Goal: Task Accomplishment & Management: Use online tool/utility

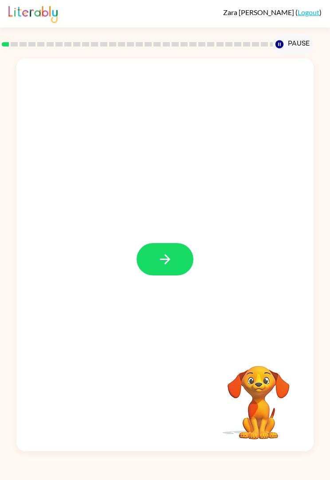
click at [171, 255] on icon "button" at bounding box center [165, 260] width 16 height 16
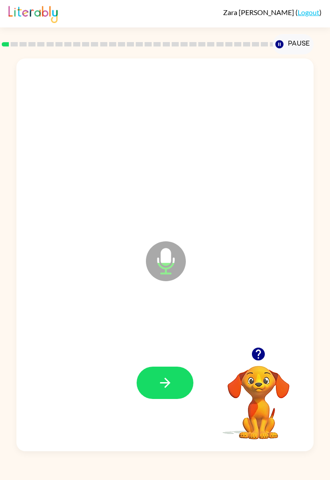
click at [165, 390] on icon "button" at bounding box center [165, 383] width 16 height 16
click at [173, 381] on button "button" at bounding box center [164, 383] width 57 height 32
click at [170, 384] on icon "button" at bounding box center [165, 383] width 16 height 16
click at [191, 391] on button "button" at bounding box center [164, 383] width 57 height 32
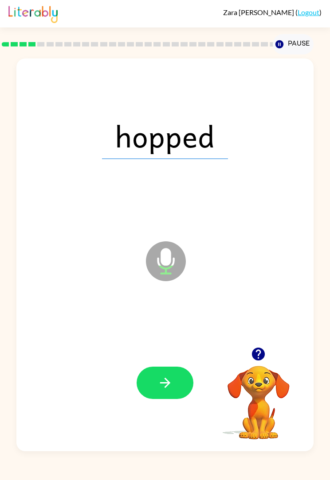
click at [175, 392] on button "button" at bounding box center [164, 383] width 57 height 32
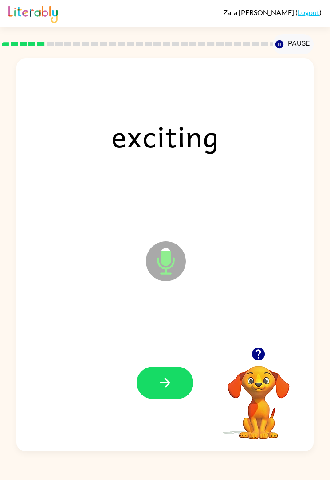
click at [182, 380] on button "button" at bounding box center [164, 383] width 57 height 32
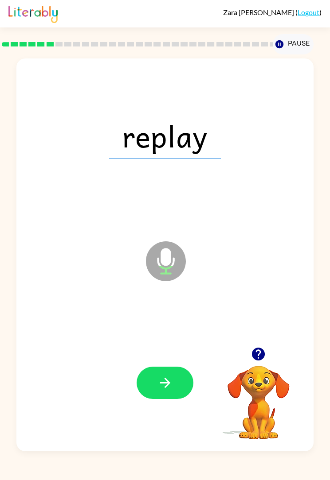
click at [168, 374] on button "button" at bounding box center [164, 383] width 57 height 32
click at [182, 384] on button "button" at bounding box center [164, 383] width 57 height 32
click at [177, 375] on button "button" at bounding box center [164, 383] width 57 height 32
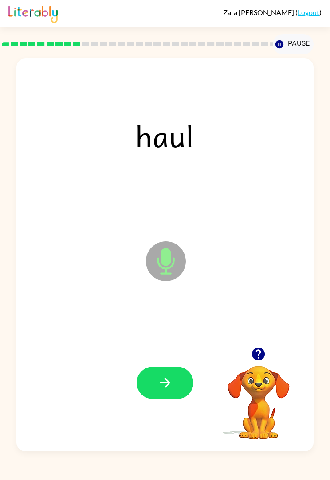
click at [168, 378] on icon "button" at bounding box center [165, 383] width 16 height 16
click at [174, 398] on button "button" at bounding box center [164, 383] width 57 height 32
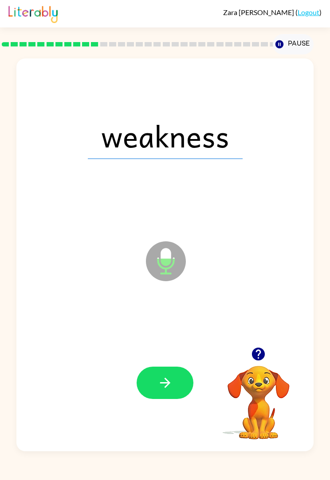
click at [173, 391] on button "button" at bounding box center [164, 383] width 57 height 32
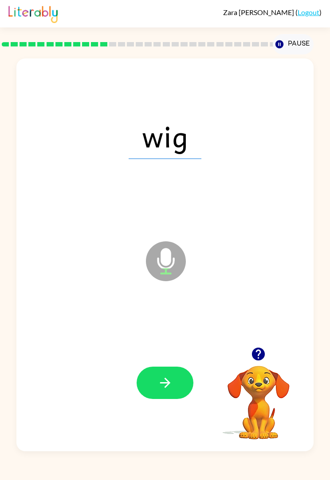
click at [179, 391] on button "button" at bounding box center [164, 383] width 57 height 32
click at [181, 396] on button "button" at bounding box center [164, 383] width 57 height 32
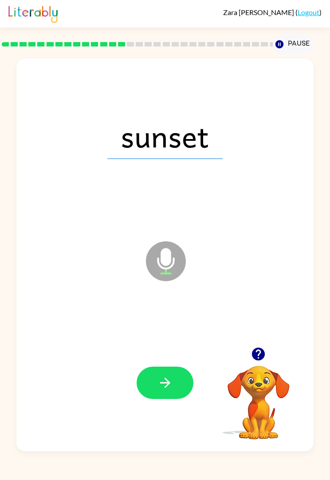
click at [179, 383] on button "button" at bounding box center [164, 383] width 57 height 32
click at [168, 379] on icon "button" at bounding box center [165, 383] width 16 height 16
click at [171, 390] on icon "button" at bounding box center [165, 383] width 16 height 16
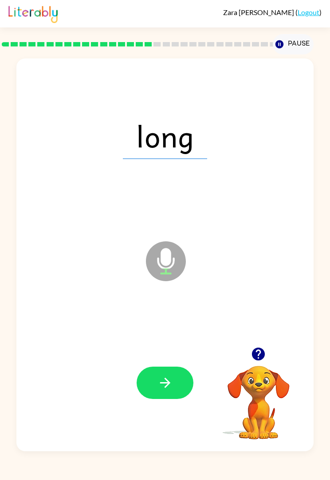
click at [179, 387] on button "button" at bounding box center [164, 383] width 57 height 32
click at [171, 384] on icon "button" at bounding box center [165, 383] width 16 height 16
click at [171, 392] on button "button" at bounding box center [164, 383] width 57 height 32
click at [172, 384] on icon "button" at bounding box center [165, 383] width 16 height 16
click at [185, 381] on button "button" at bounding box center [164, 383] width 57 height 32
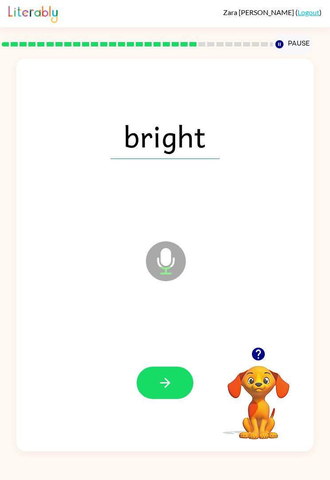
click at [162, 382] on icon "button" at bounding box center [165, 383] width 16 height 16
click at [172, 388] on icon "button" at bounding box center [165, 383] width 16 height 16
click at [171, 381] on icon "button" at bounding box center [165, 383] width 16 height 16
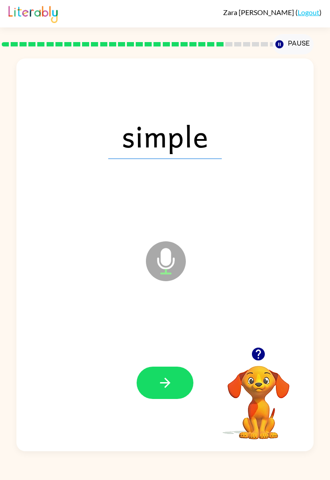
click at [167, 375] on button "button" at bounding box center [164, 383] width 57 height 32
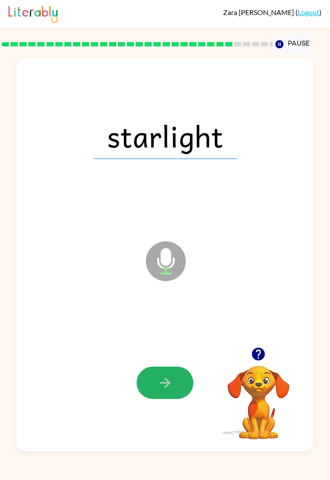
click at [162, 391] on button "button" at bounding box center [164, 383] width 57 height 32
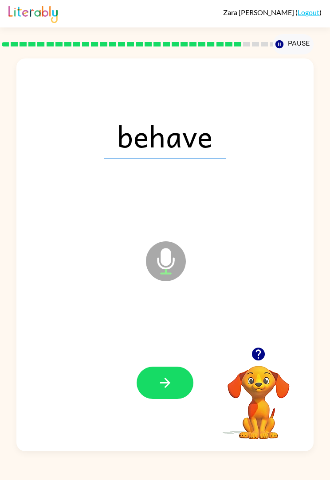
click at [174, 386] on button "button" at bounding box center [164, 383] width 57 height 32
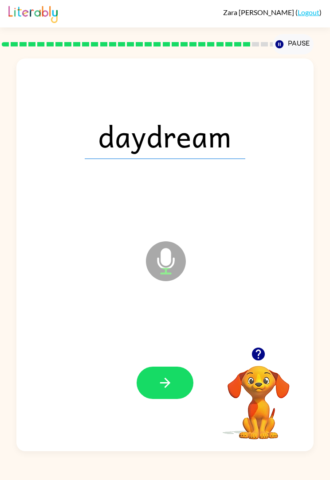
click at [169, 369] on button "button" at bounding box center [164, 383] width 57 height 32
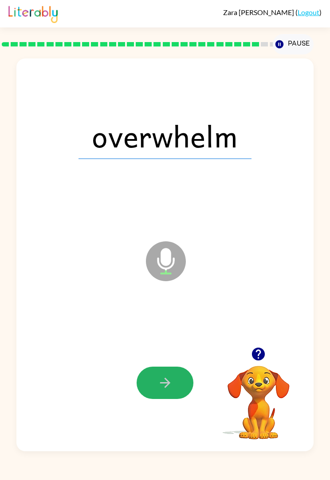
click at [187, 386] on button "button" at bounding box center [164, 383] width 57 height 32
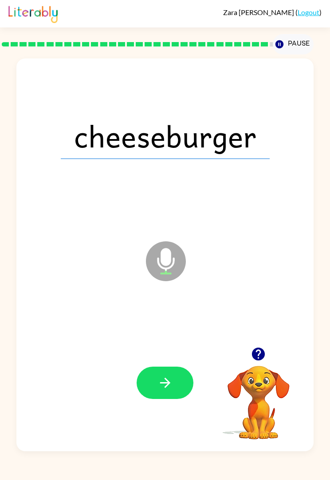
click at [177, 383] on button "button" at bounding box center [164, 383] width 57 height 32
